Goal: Task Accomplishment & Management: Use online tool/utility

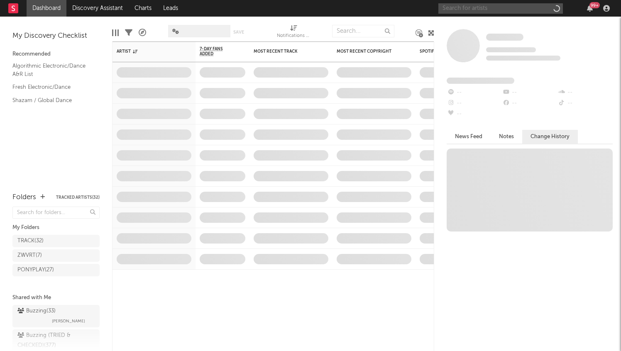
click at [503, 12] on input "text" at bounding box center [500, 8] width 125 height 10
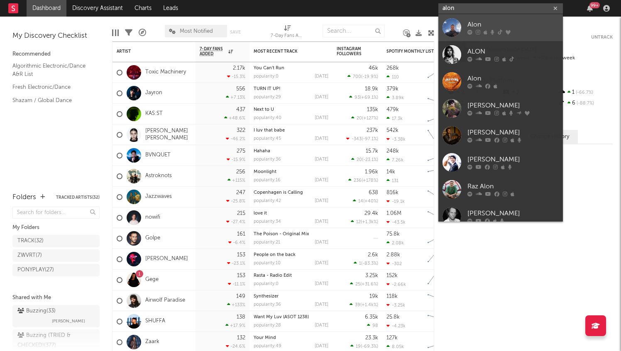
type input "alon"
click at [522, 23] on div "Alon" at bounding box center [512, 25] width 91 height 10
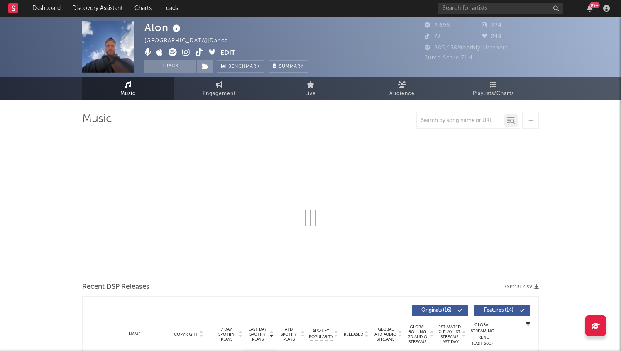
select select "6m"
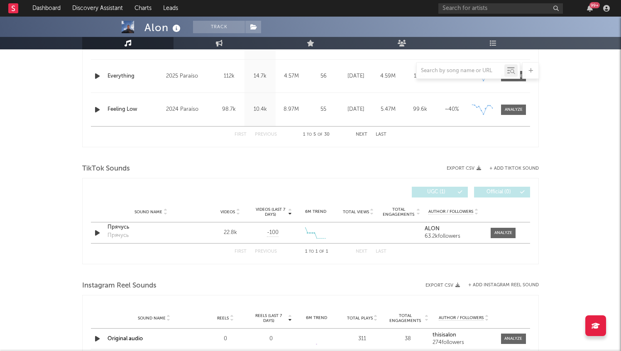
scroll to position [448, 0]
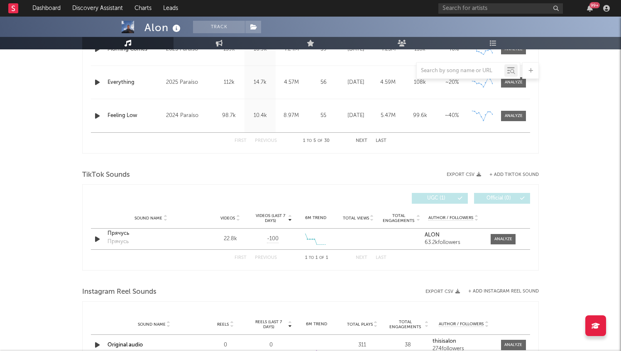
click at [532, 171] on div "TikTok Sounds" at bounding box center [310, 175] width 457 height 14
click at [531, 176] on button "+ Add TikTok Sound" at bounding box center [513, 175] width 49 height 5
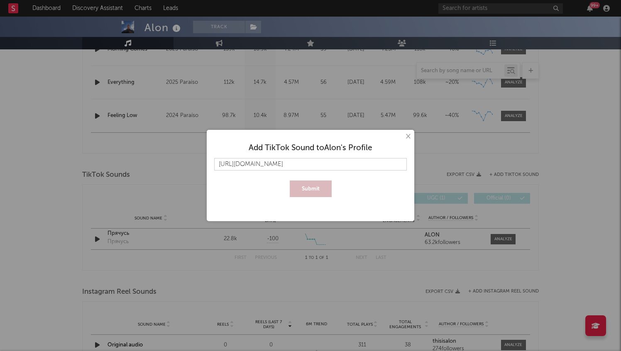
scroll to position [0, 132]
type input "[URL][DOMAIN_NAME]"
click at [310, 191] on button "Submit" at bounding box center [311, 189] width 42 height 17
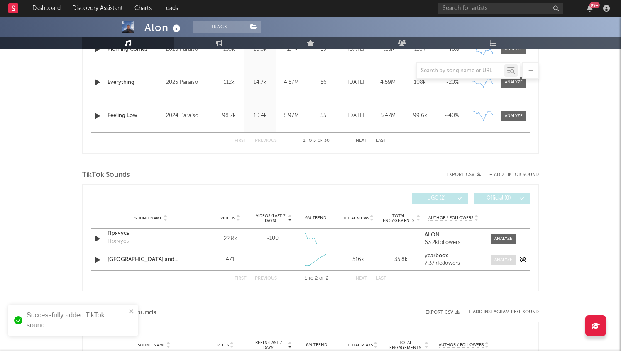
click at [505, 259] on div at bounding box center [503, 260] width 18 height 6
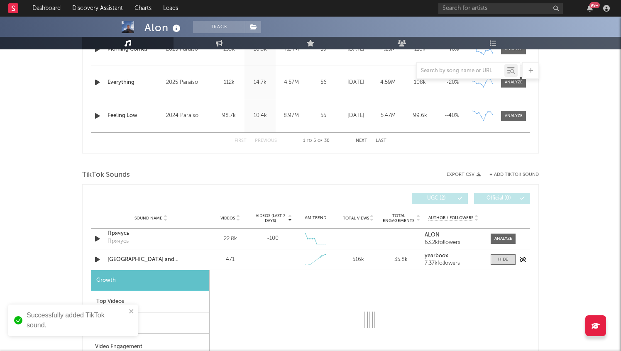
select select "1w"
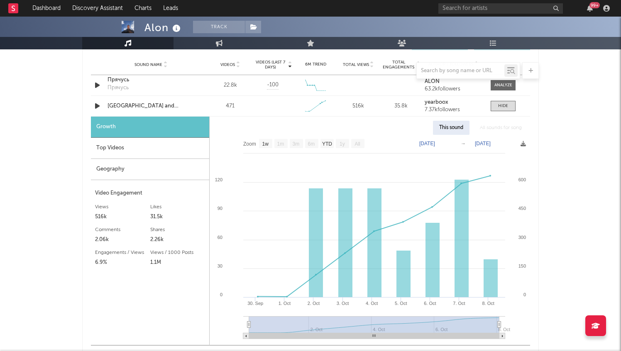
scroll to position [608, 0]
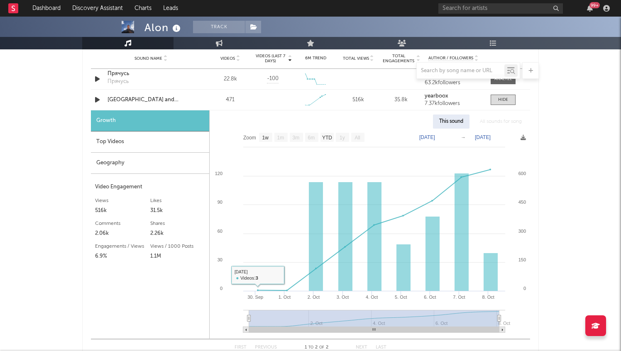
click at [116, 143] on div "Top Videos" at bounding box center [150, 142] width 118 height 21
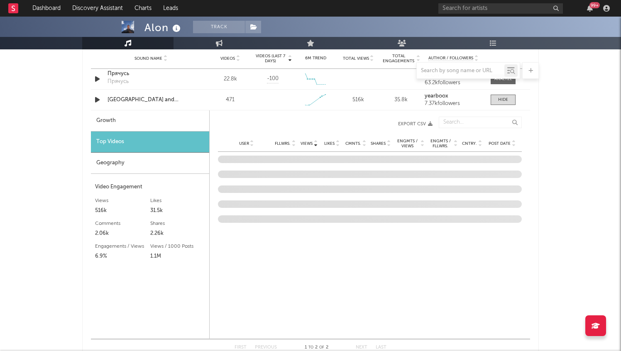
click at [132, 123] on div "Growth" at bounding box center [150, 120] width 118 height 21
select select "1w"
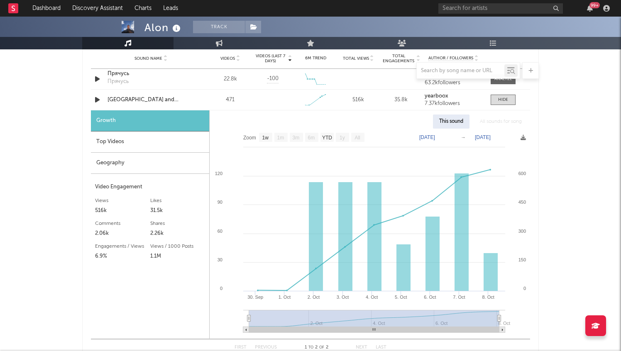
click at [160, 140] on div "Top Videos" at bounding box center [150, 142] width 118 height 21
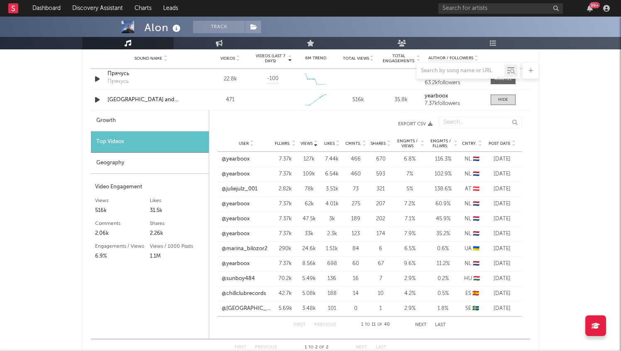
click at [308, 144] on span "Views" at bounding box center [307, 143] width 12 height 5
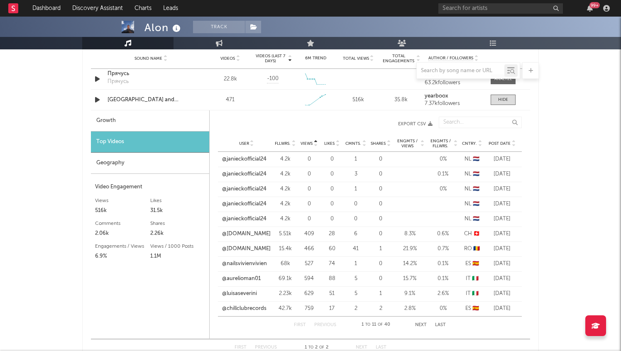
click at [308, 144] on span "Views" at bounding box center [307, 143] width 12 height 5
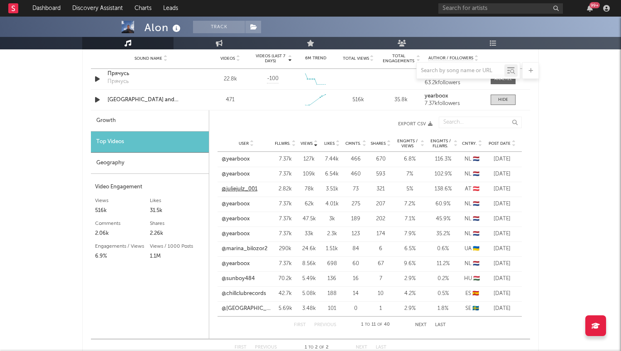
click at [244, 188] on link "@juliejulz_001" at bounding box center [240, 189] width 36 height 8
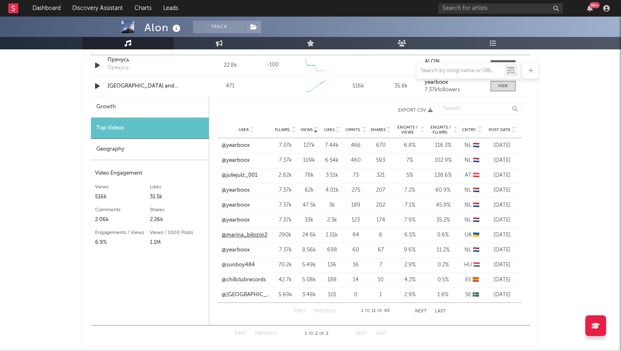
click at [247, 233] on link "@marina_bilozor2" at bounding box center [245, 235] width 46 height 8
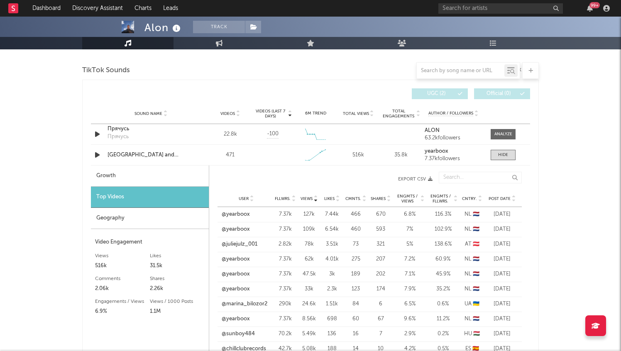
scroll to position [592, 0]
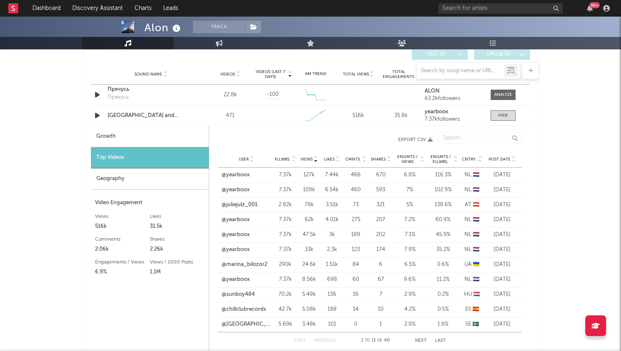
click at [138, 172] on div "Geography" at bounding box center [150, 179] width 118 height 21
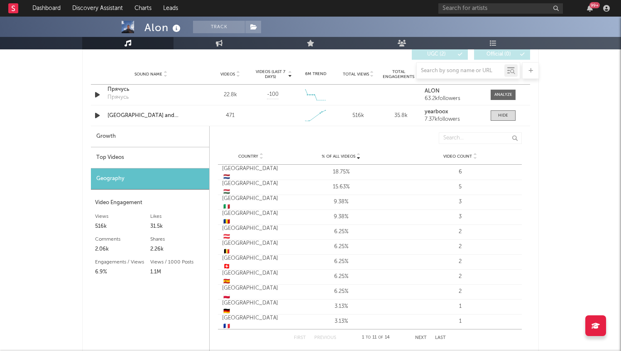
click at [132, 160] on div "Top Videos" at bounding box center [150, 157] width 118 height 21
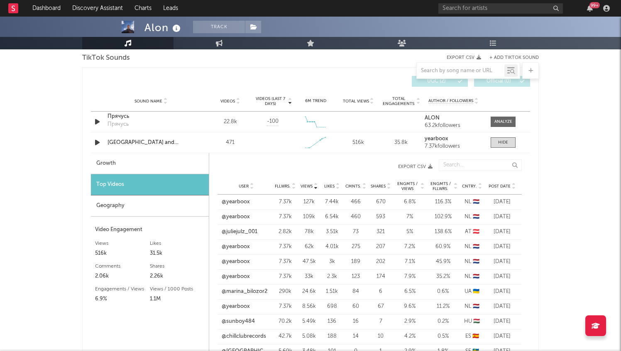
scroll to position [565, 0]
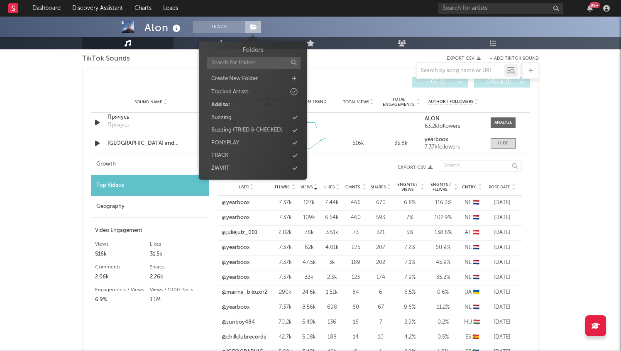
click at [259, 24] on span at bounding box center [253, 27] width 17 height 12
click at [252, 116] on div "Buzzing" at bounding box center [252, 118] width 95 height 11
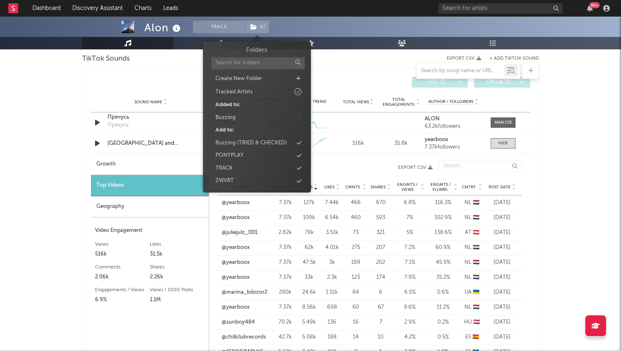
click at [25, 155] on div "Alon Track ( 1 ) Netherlands | Dance Edit Track ( 1 ) Benchmark Summary 2,695 2…" at bounding box center [310, 102] width 621 height 1300
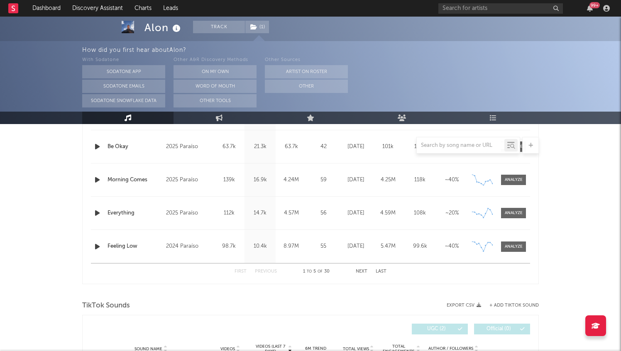
scroll to position [0, 0]
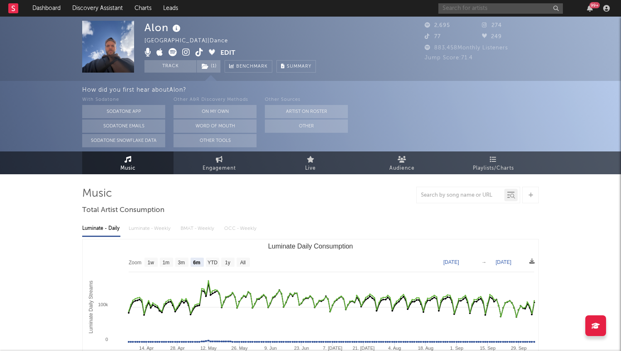
click at [487, 10] on input "text" at bounding box center [500, 8] width 125 height 10
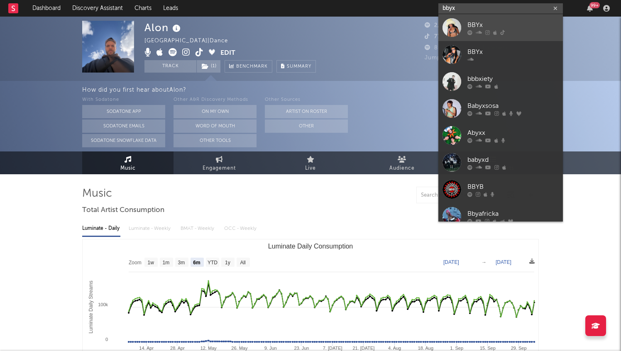
type input "bbyx"
click at [504, 20] on link "BBYx" at bounding box center [500, 27] width 125 height 27
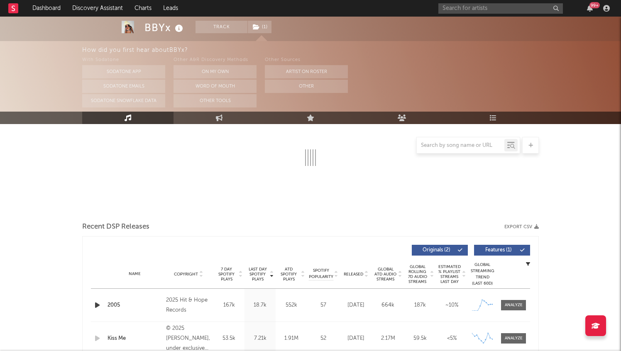
select select "6m"
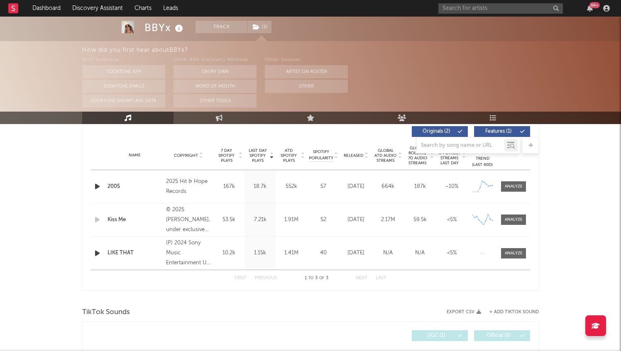
scroll to position [322, 0]
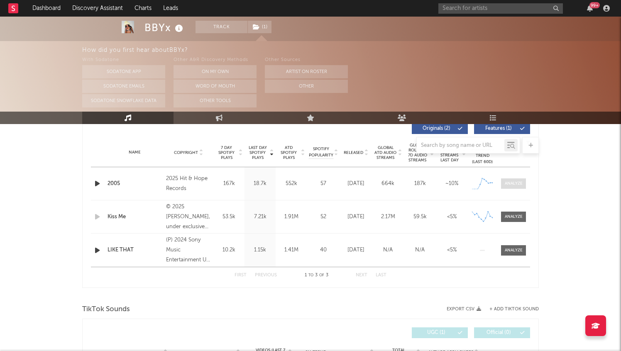
click at [516, 186] on div at bounding box center [514, 184] width 18 height 6
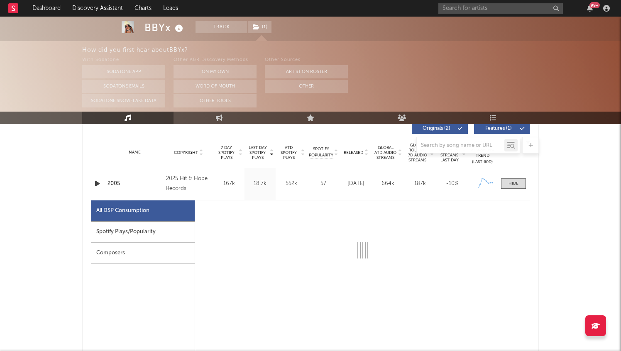
select select "1w"
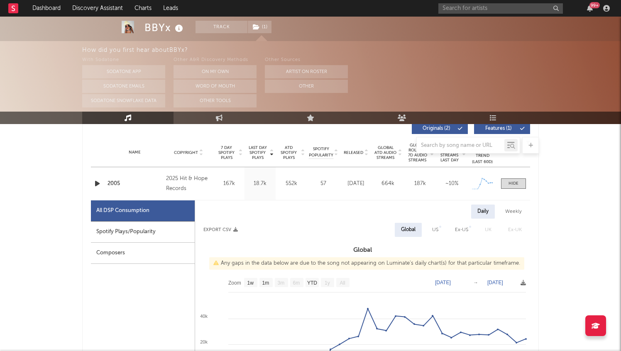
click at [129, 236] on div "Spotify Plays/Popularity" at bounding box center [143, 232] width 104 height 21
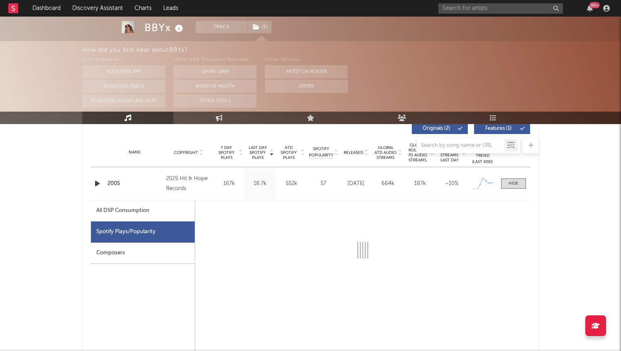
select select "1w"
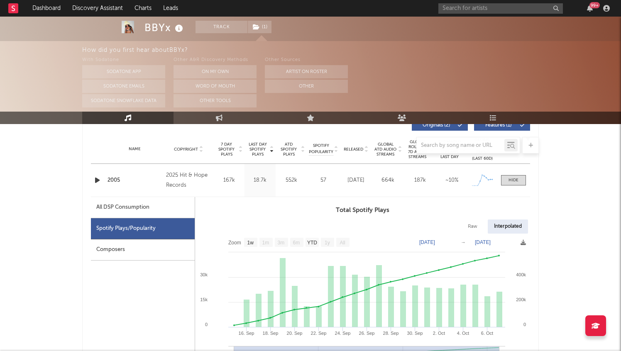
scroll to position [333, 0]
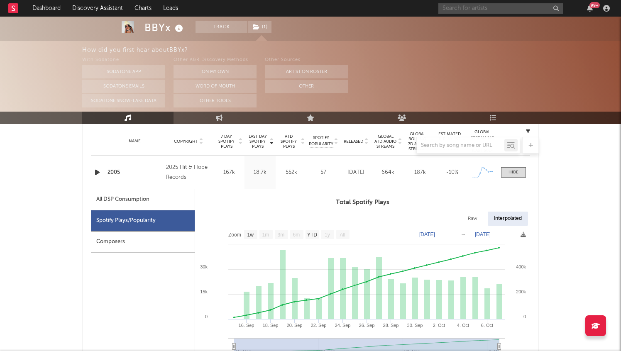
click at [480, 10] on input "text" at bounding box center [500, 8] width 125 height 10
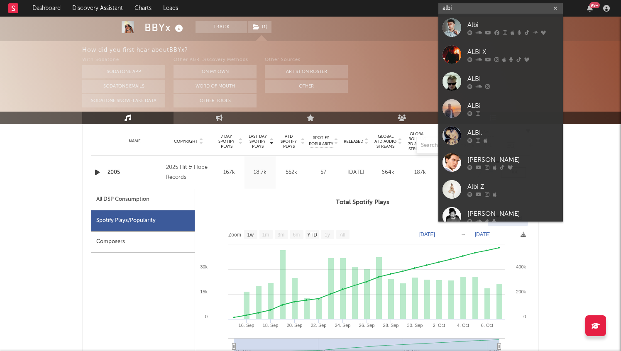
type input "albi"
click at [493, 16] on link "Albi" at bounding box center [500, 27] width 125 height 27
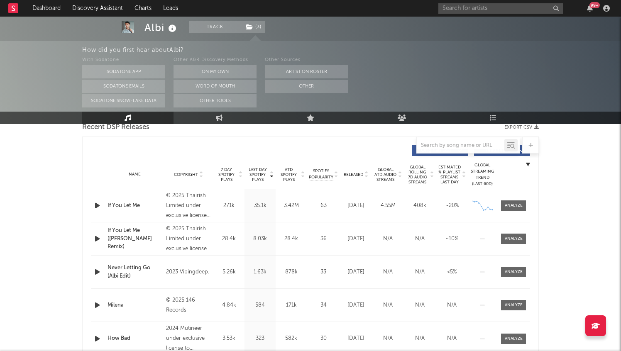
select select "6m"
